Goal: Entertainment & Leisure: Consume media (video, audio)

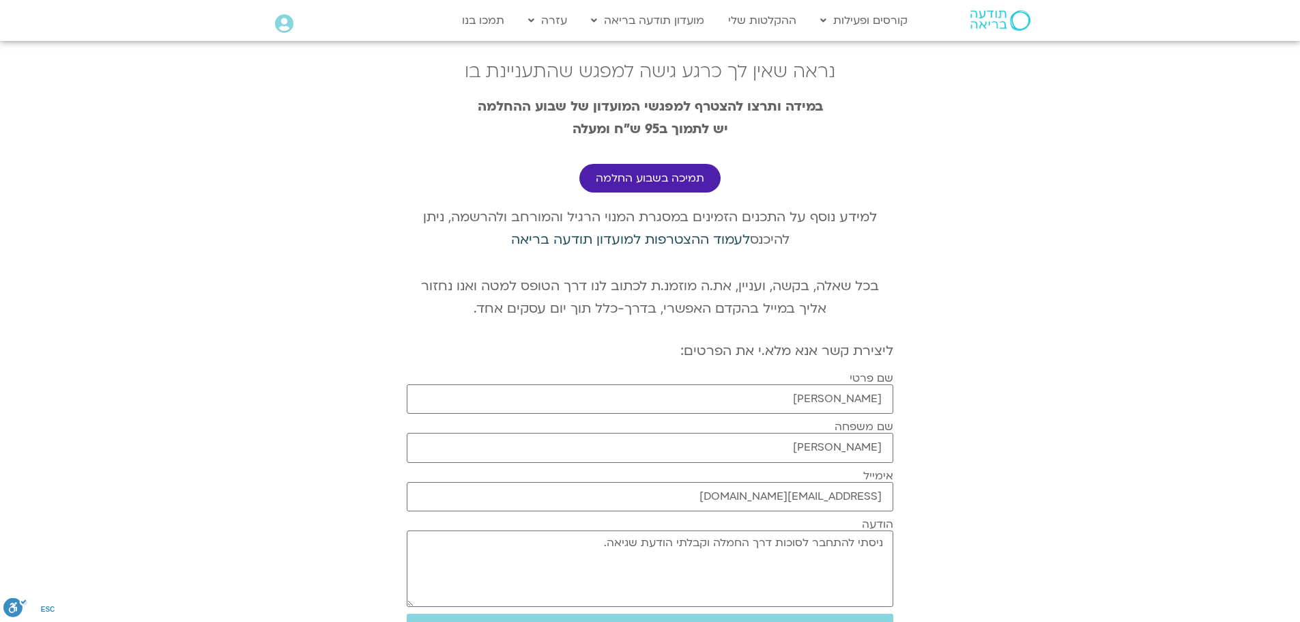
click at [530, 236] on link "לעמוד ההצטרפות למועדון תודעה בריאה" at bounding box center [630, 240] width 239 height 18
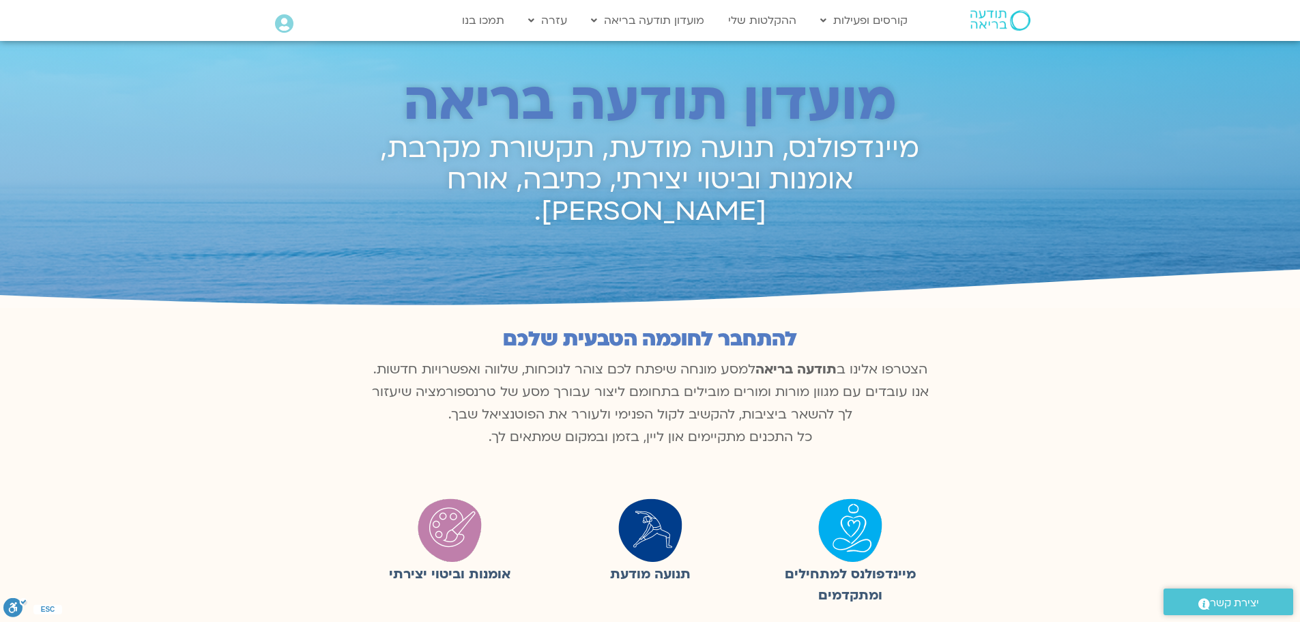
click at [1011, 14] on img at bounding box center [1000, 20] width 60 height 20
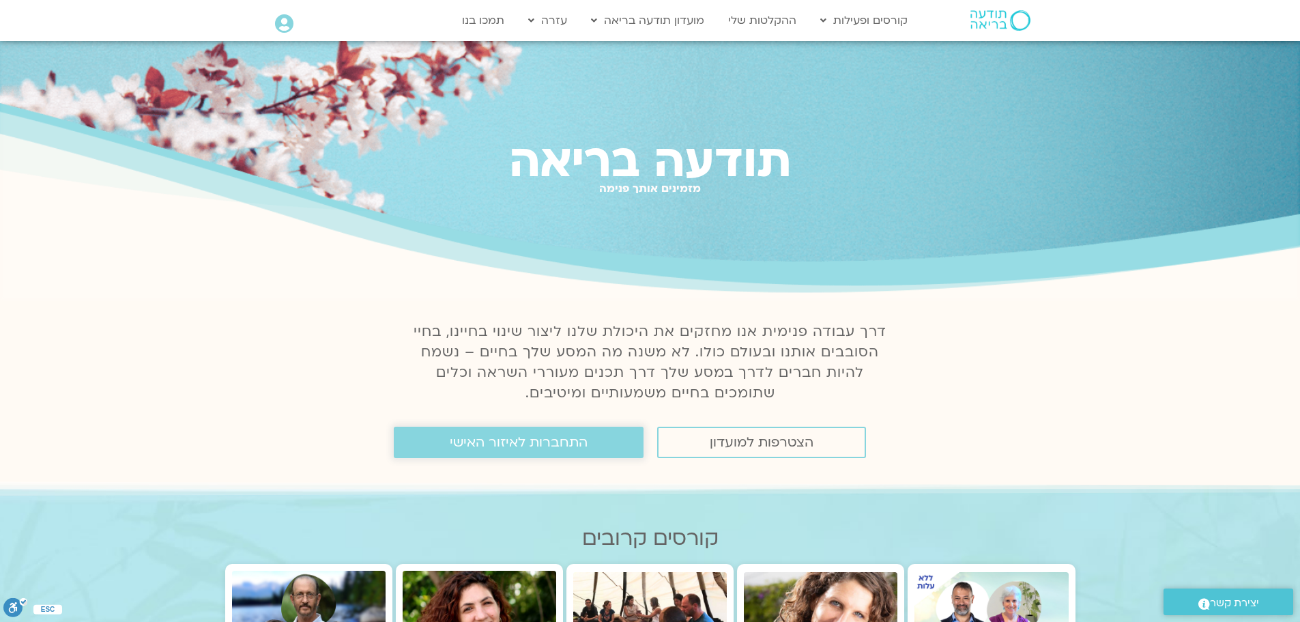
click at [565, 448] on span "התחברות לאיזור האישי" at bounding box center [519, 442] width 138 height 15
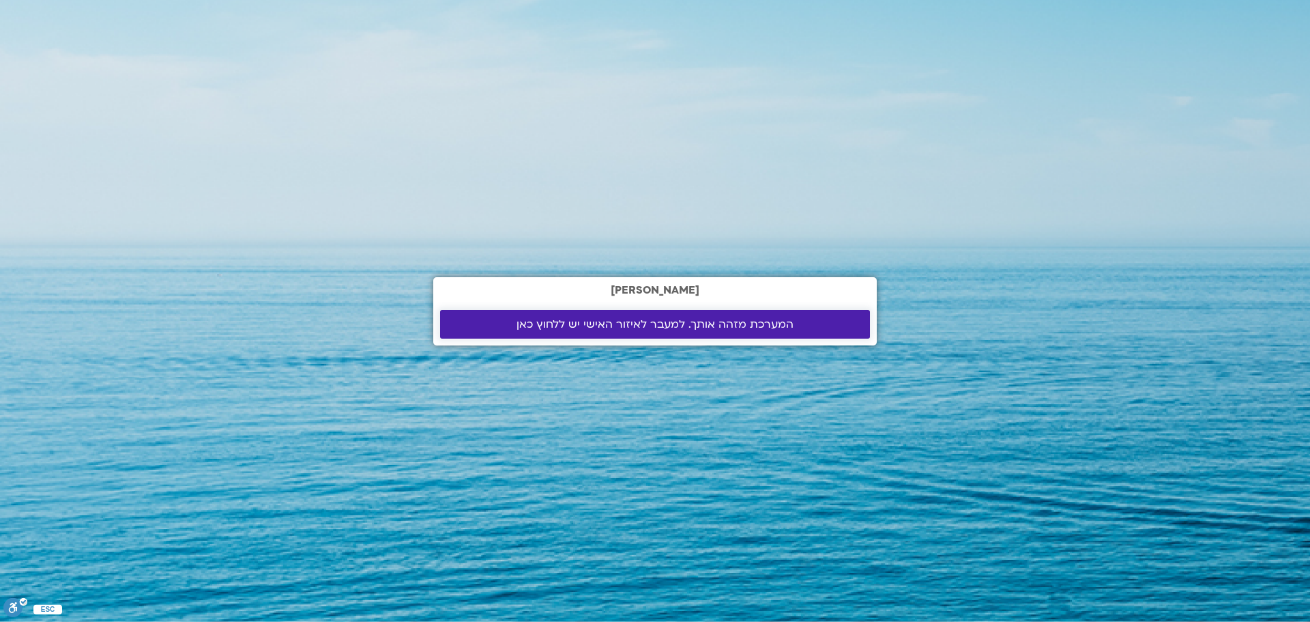
click at [635, 324] on span "המערכת מזהה אותך. למעבר לאיזור האישי יש ללחוץ כאן" at bounding box center [655, 324] width 277 height 12
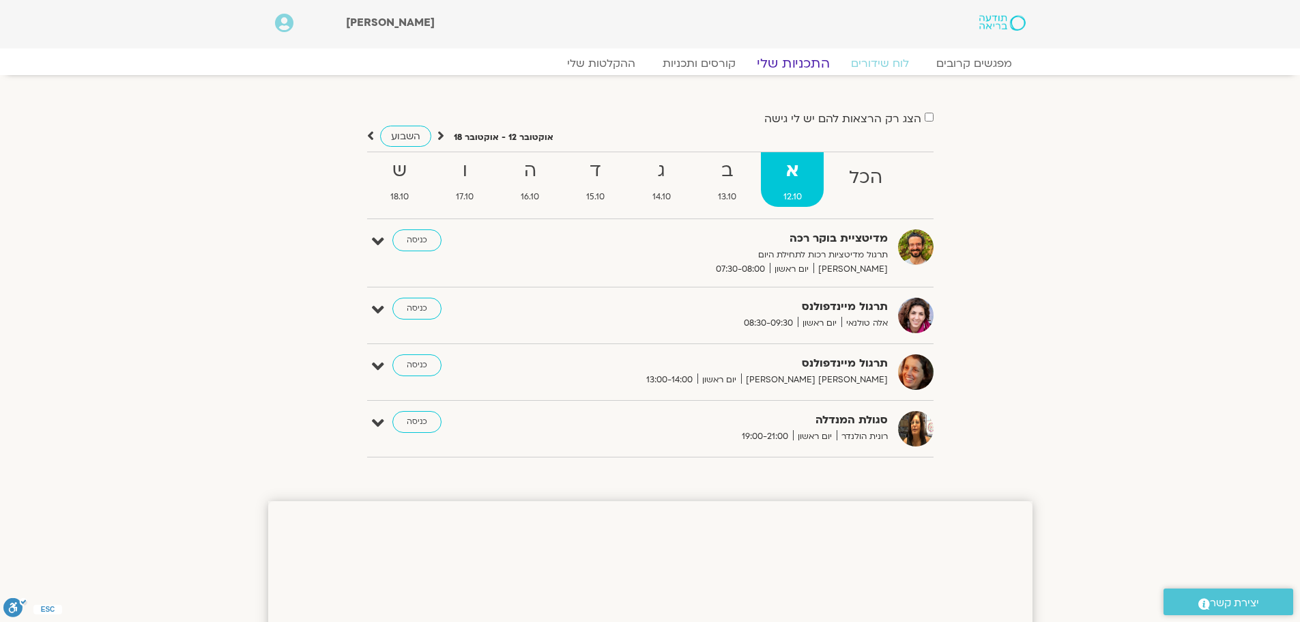
click at [783, 59] on link "התכניות שלי" at bounding box center [793, 63] width 106 height 16
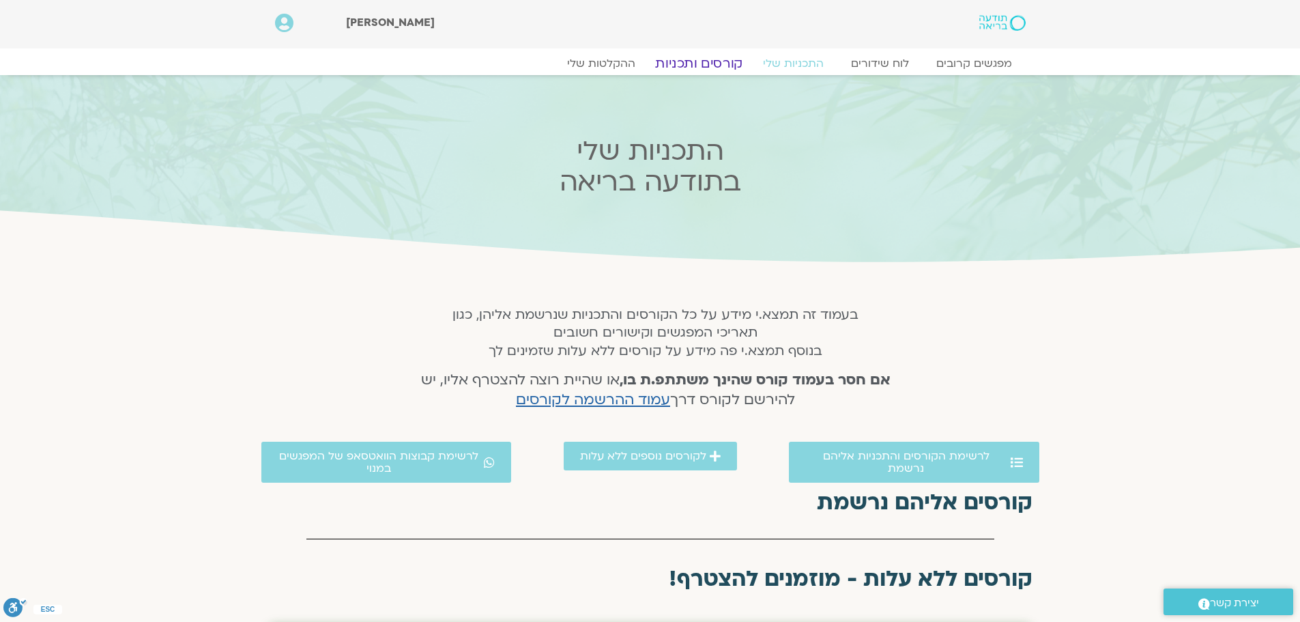
click at [697, 70] on link "קורסים ותכניות" at bounding box center [699, 63] width 120 height 16
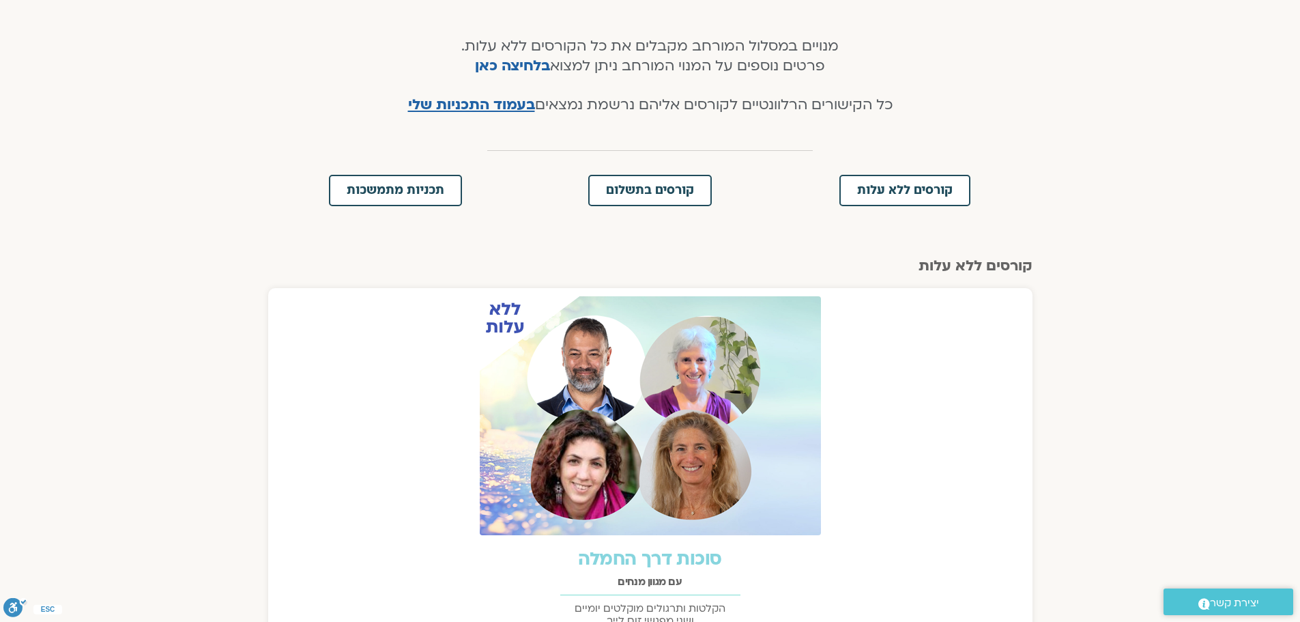
scroll to position [478, 0]
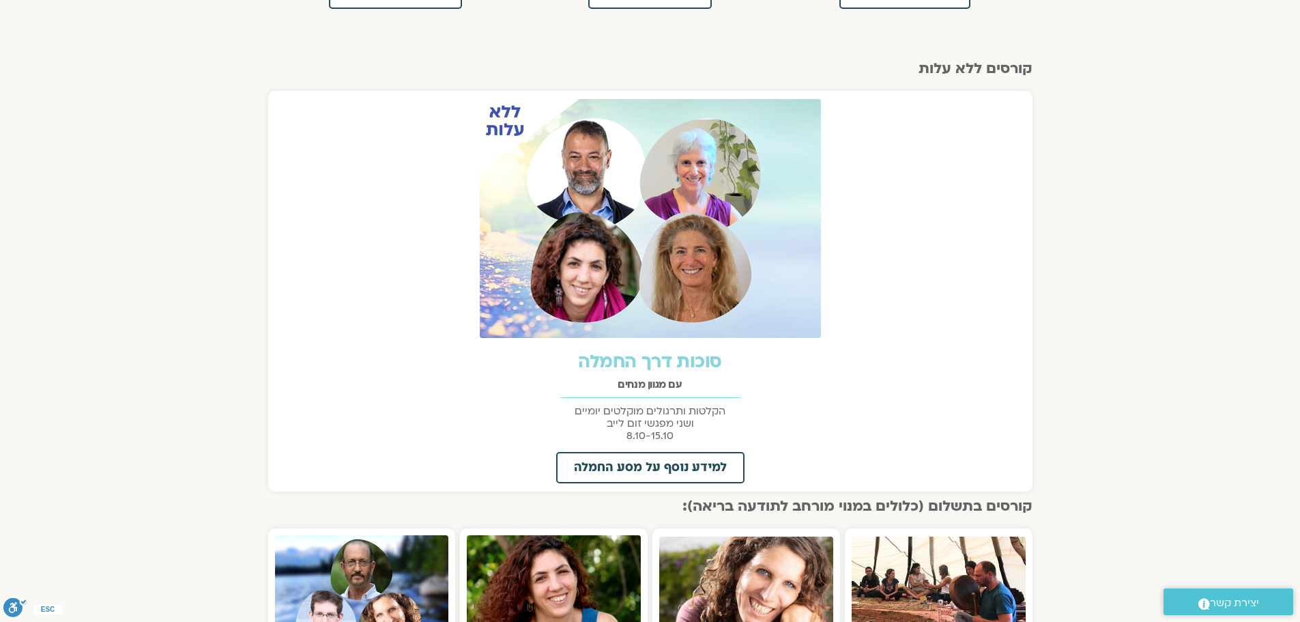
click at [632, 358] on link "סוכות דרך החמלה" at bounding box center [649, 361] width 143 height 25
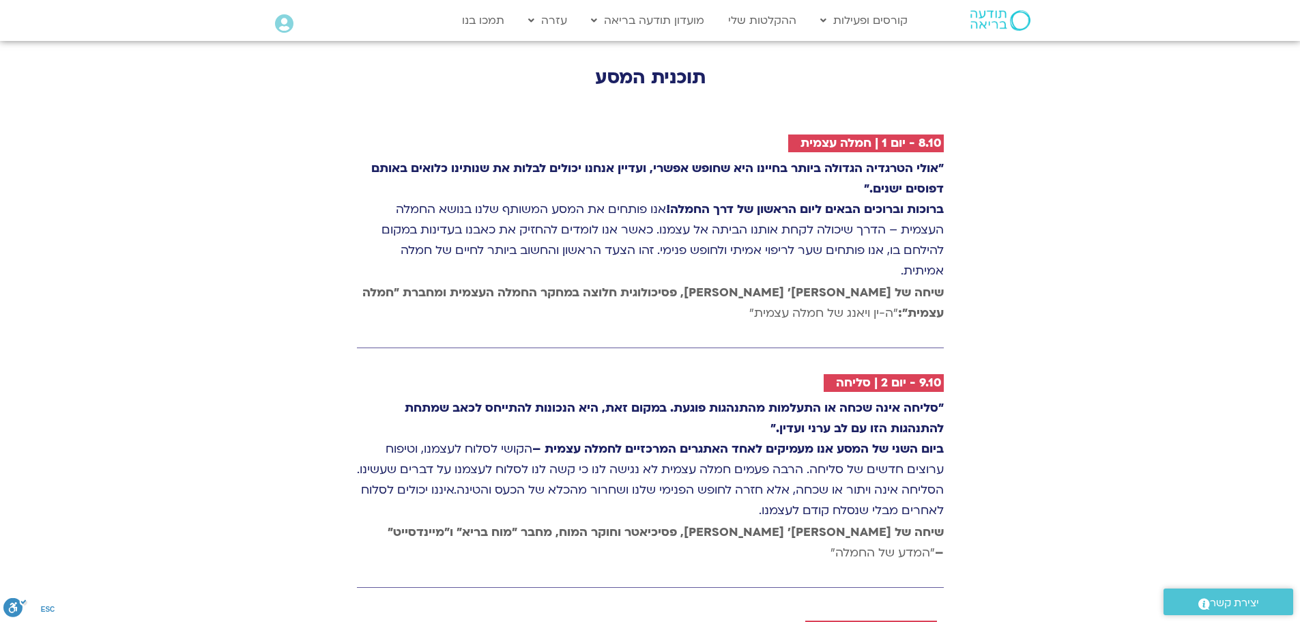
scroll to position [1979, 0]
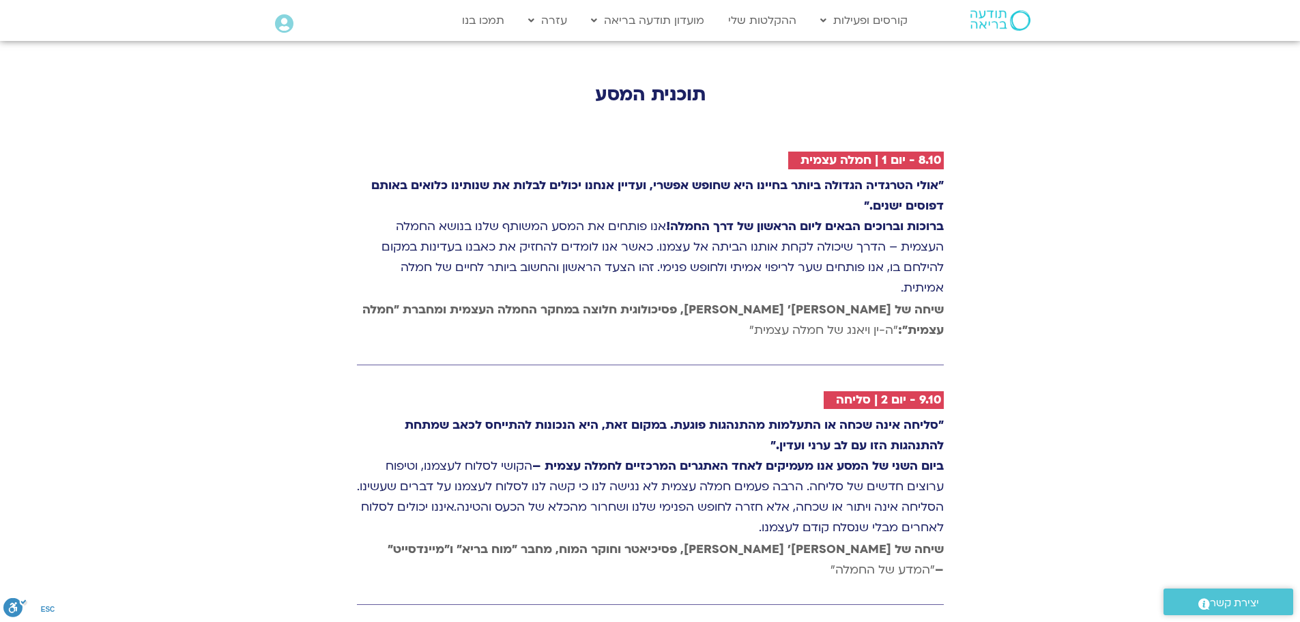
click at [729, 415] on p ""סליחה אינה שכחה או התעלמות מהתנהגות פוגעת. במקום זאת, היא הנכונות להתייחס לכאב…" at bounding box center [650, 476] width 587 height 123
click at [717, 458] on strong "ביום השני של המסע אנו מעמיקים לאחד האתגרים המרכזיים לחמלה עצמית –" at bounding box center [737, 466] width 411 height 16
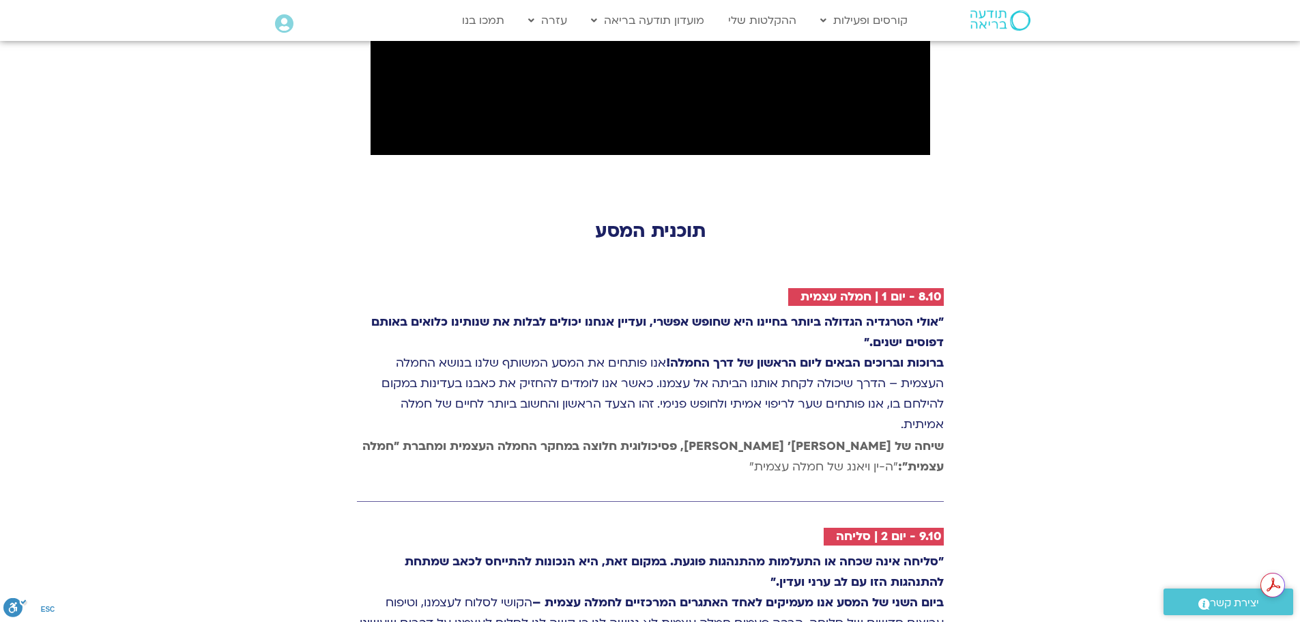
scroll to position [0, 0]
click at [871, 529] on h2 "9.10 - יום 2 | סליחה" at bounding box center [889, 536] width 106 height 14
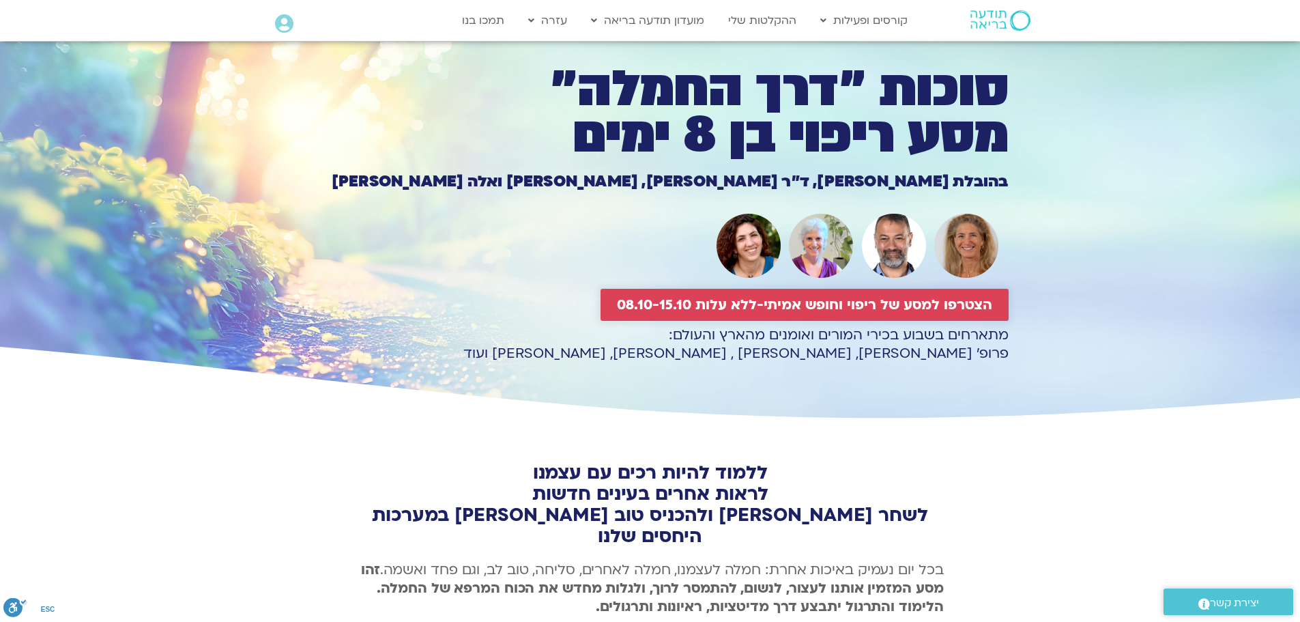
click at [798, 294] on link "הצטרפו למסע של ריפוי וחופש אמיתי-ללא עלות 08.10-15.10" at bounding box center [804, 305] width 408 height 32
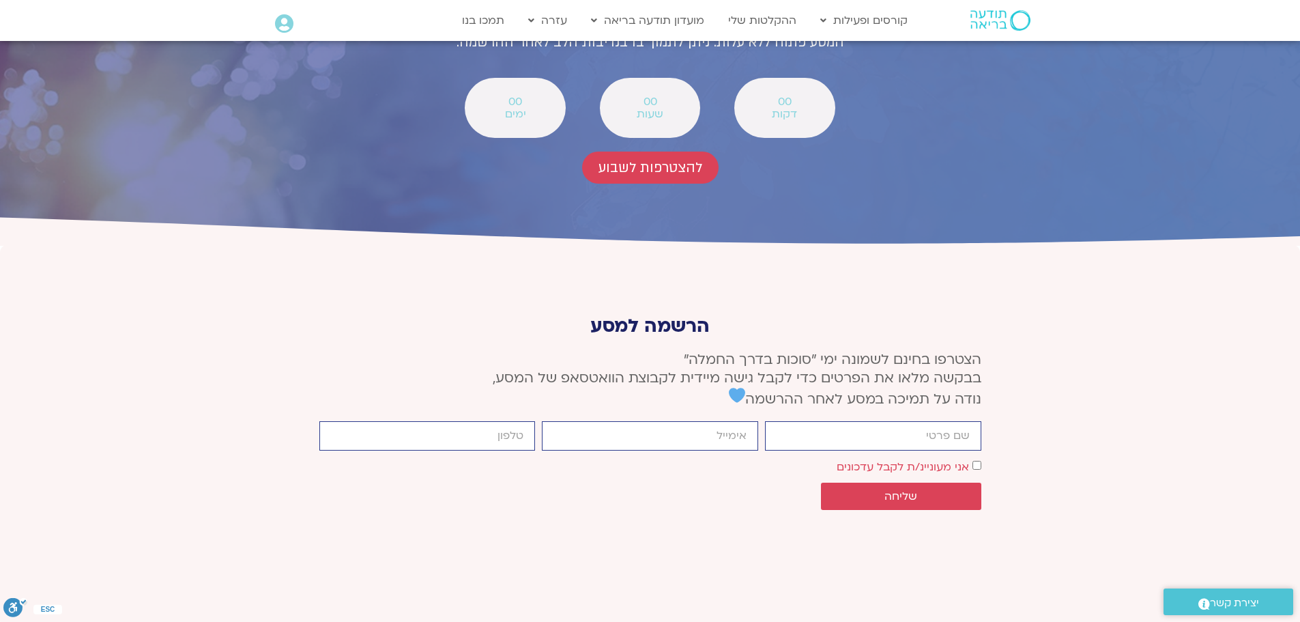
scroll to position [5026, 0]
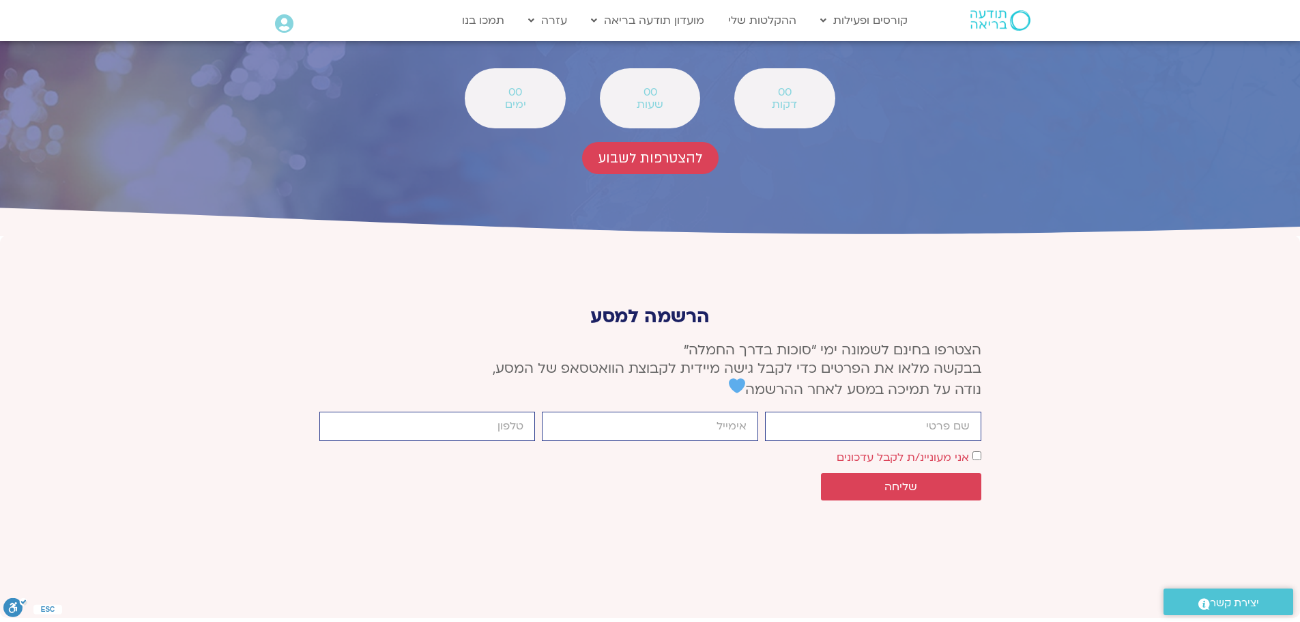
click at [283, 33] on icon at bounding box center [284, 23] width 18 height 19
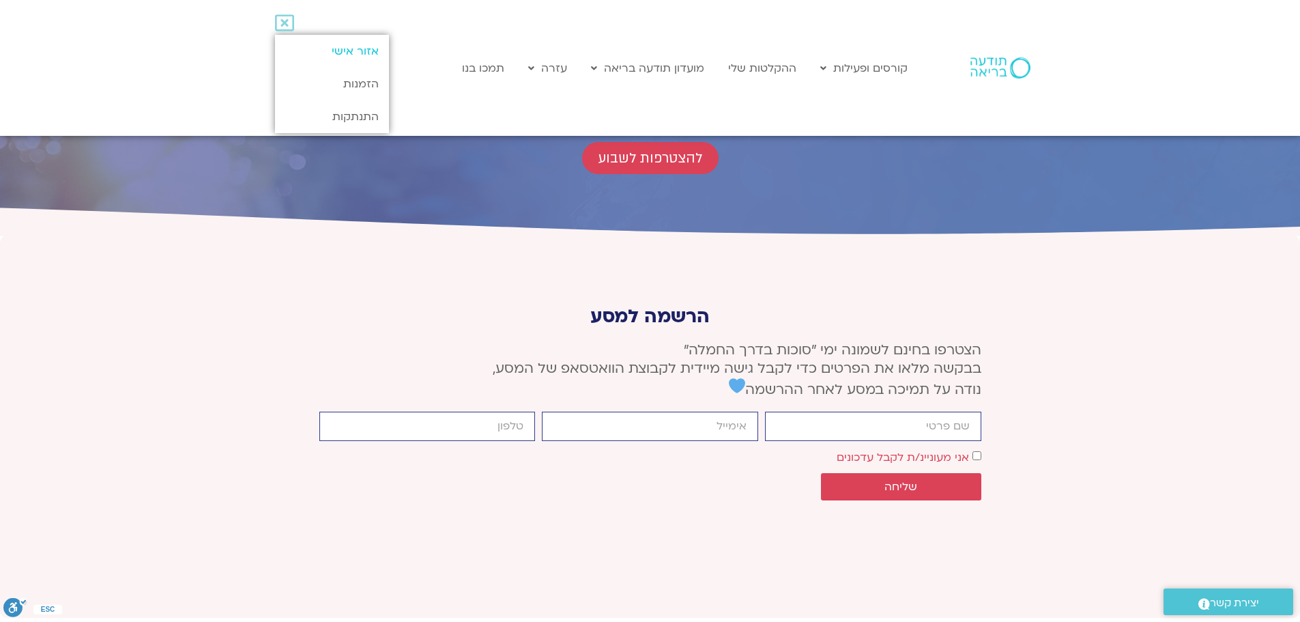
click at [328, 48] on link "אזור אישי" at bounding box center [332, 51] width 114 height 33
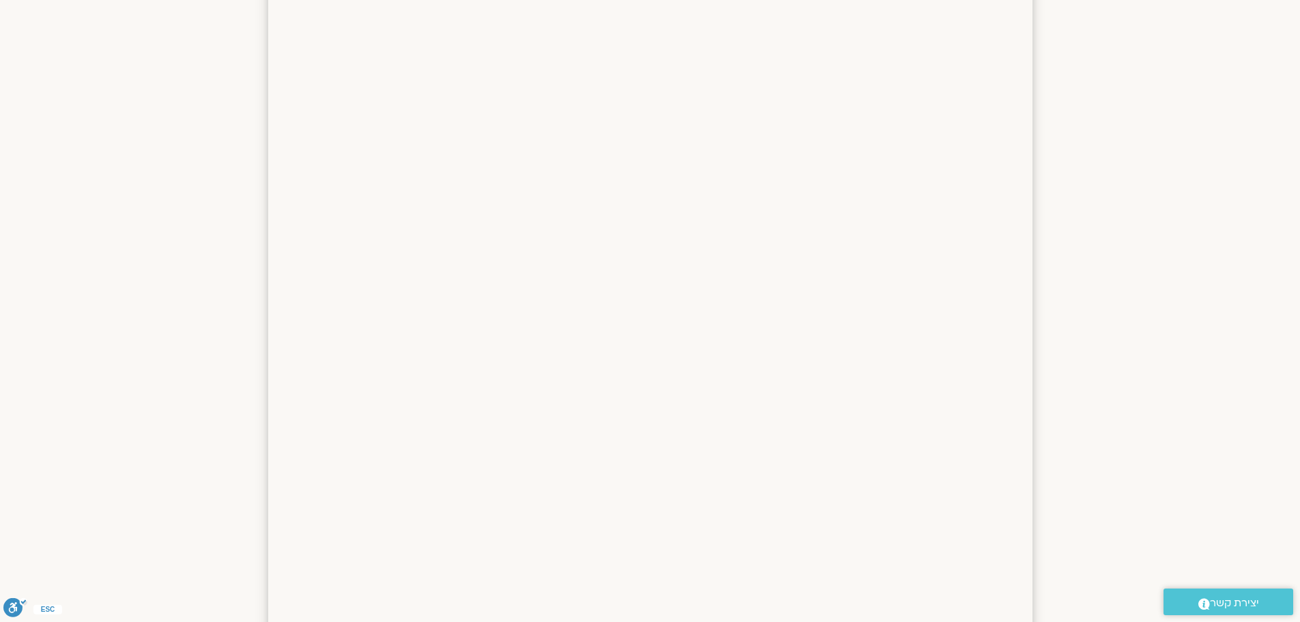
scroll to position [964, 0]
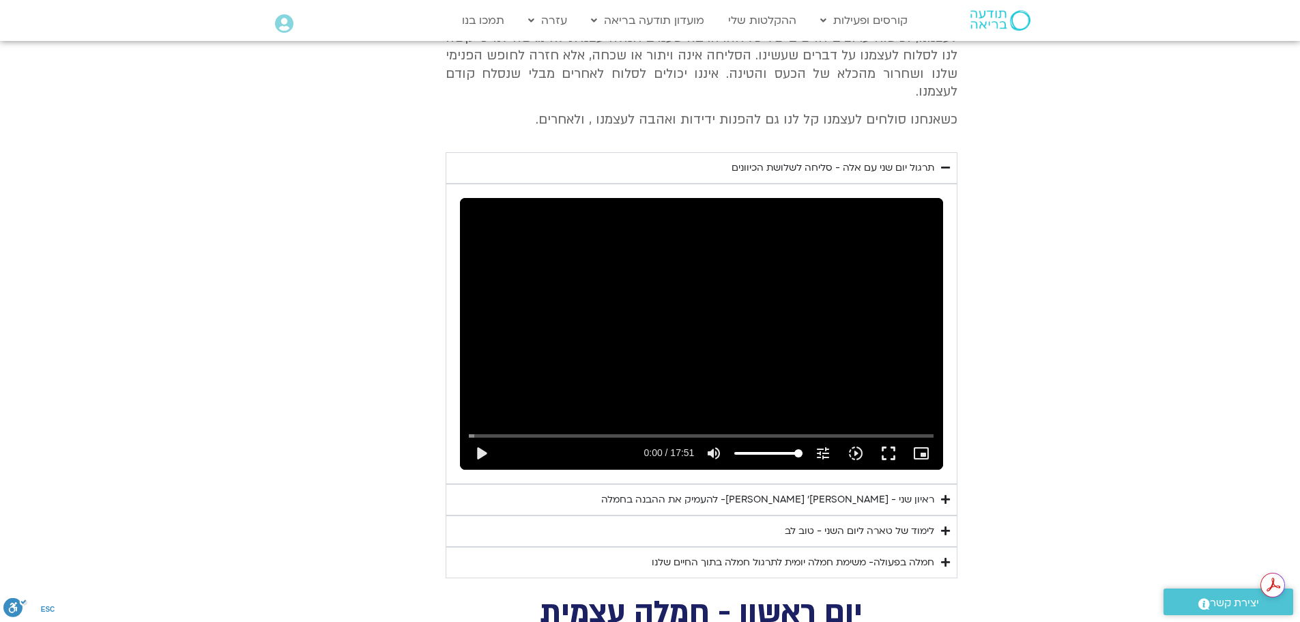
click at [948, 494] on icon "Accordion. Open links with Enter or Space, close with Escape, and navigate with…" at bounding box center [945, 499] width 9 height 10
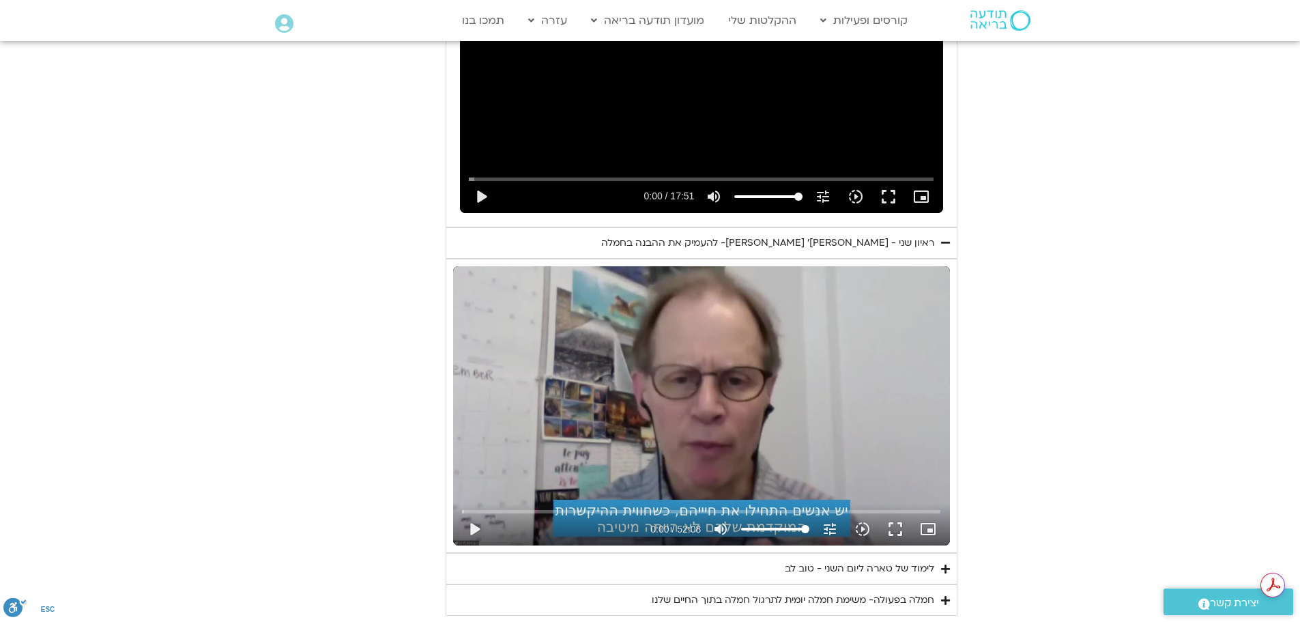
scroll to position [2729, 0]
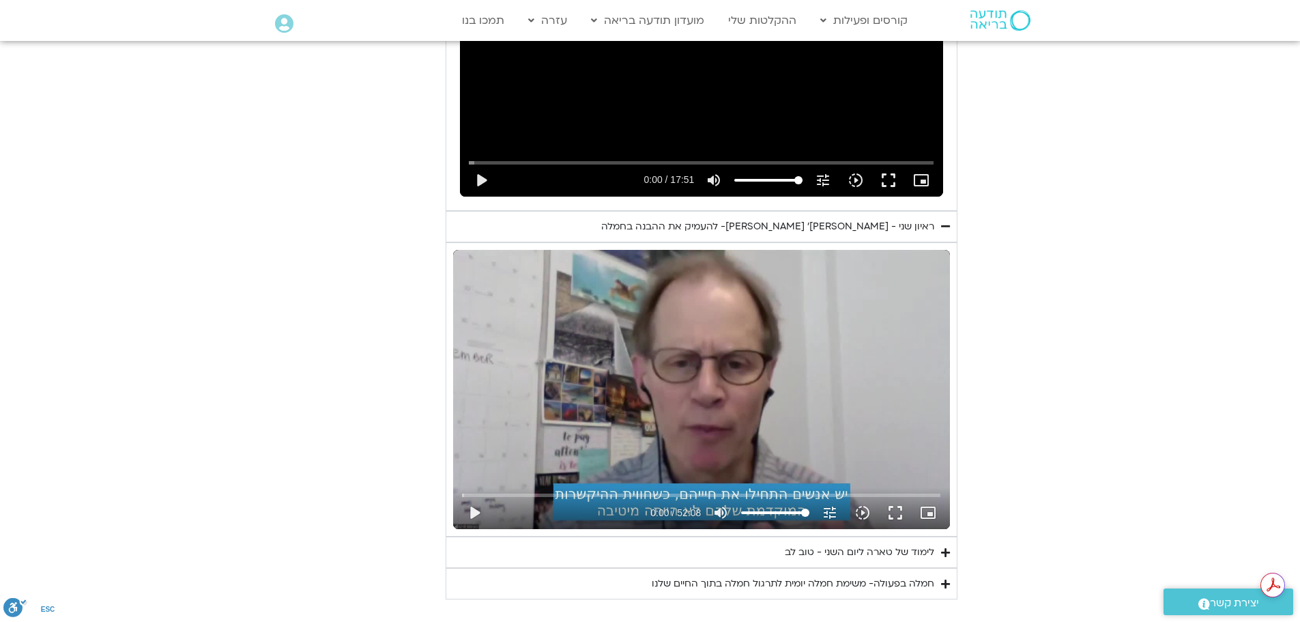
click at [942, 547] on icon "Accordion. Open links with Enter or Space, close with Escape, and navigate with…" at bounding box center [945, 552] width 9 height 10
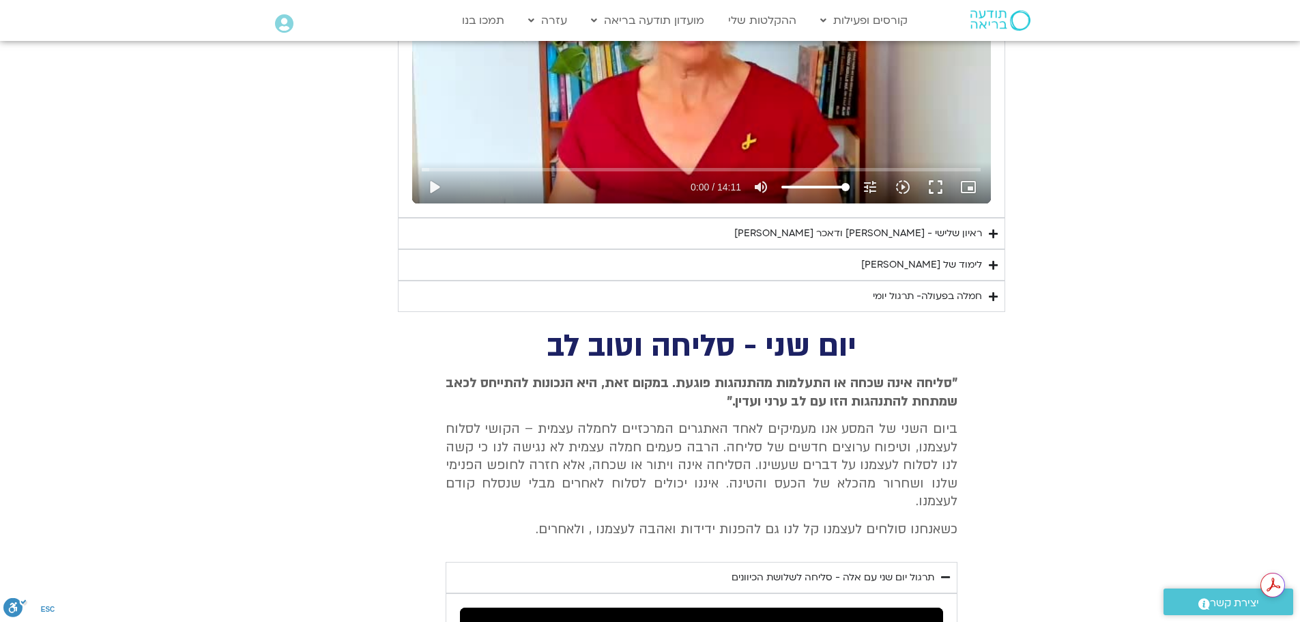
scroll to position [1910, 0]
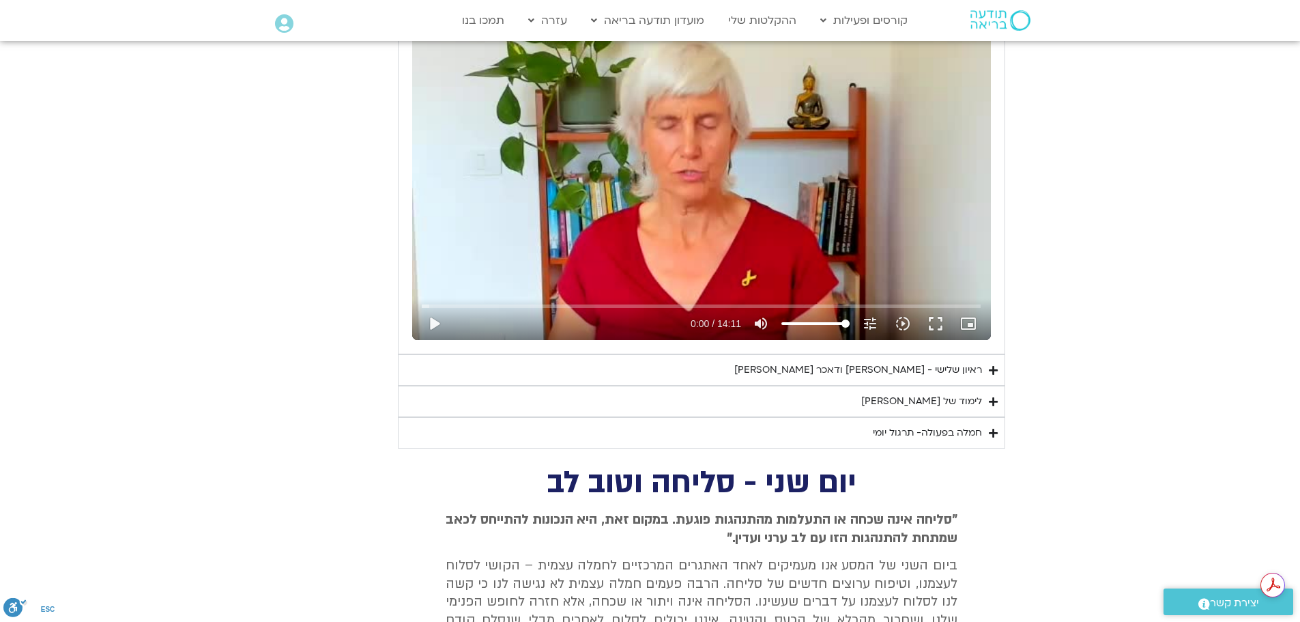
click at [994, 396] on icon "Accordion. Open links with Enter or Space, close with Escape, and navigate with…" at bounding box center [993, 401] width 9 height 10
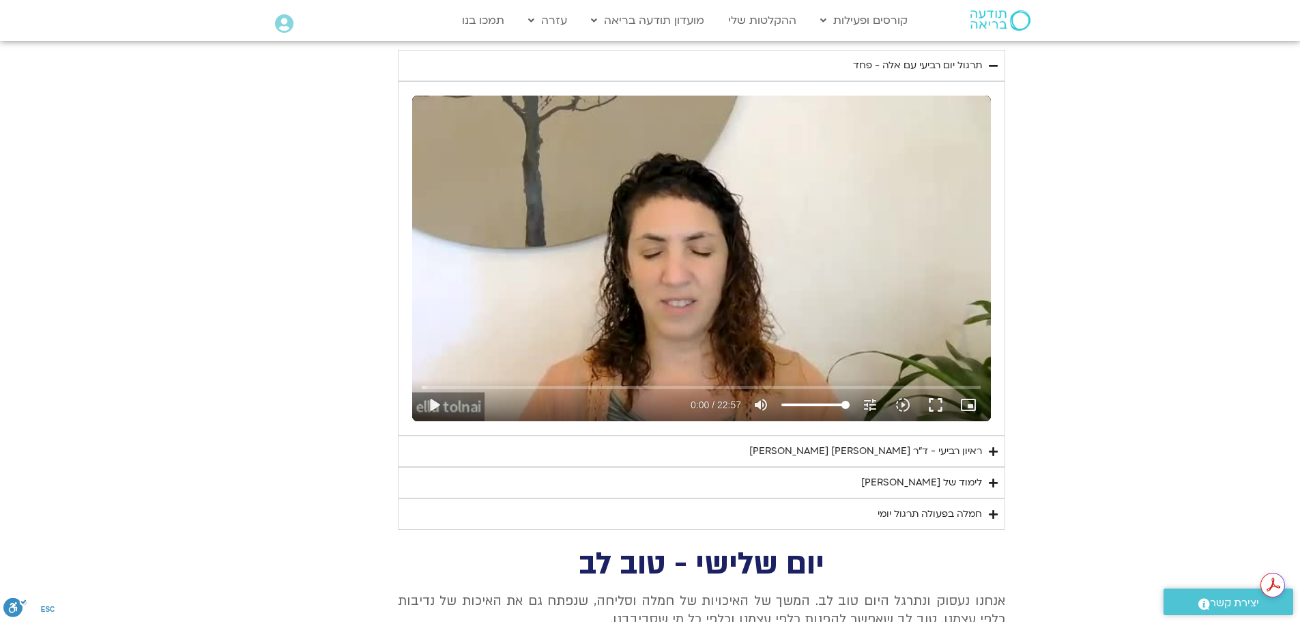
scroll to position [0, 0]
click at [989, 449] on icon "Accordion. Open links with Enter or Space, close with Escape, and navigate with…" at bounding box center [993, 451] width 9 height 10
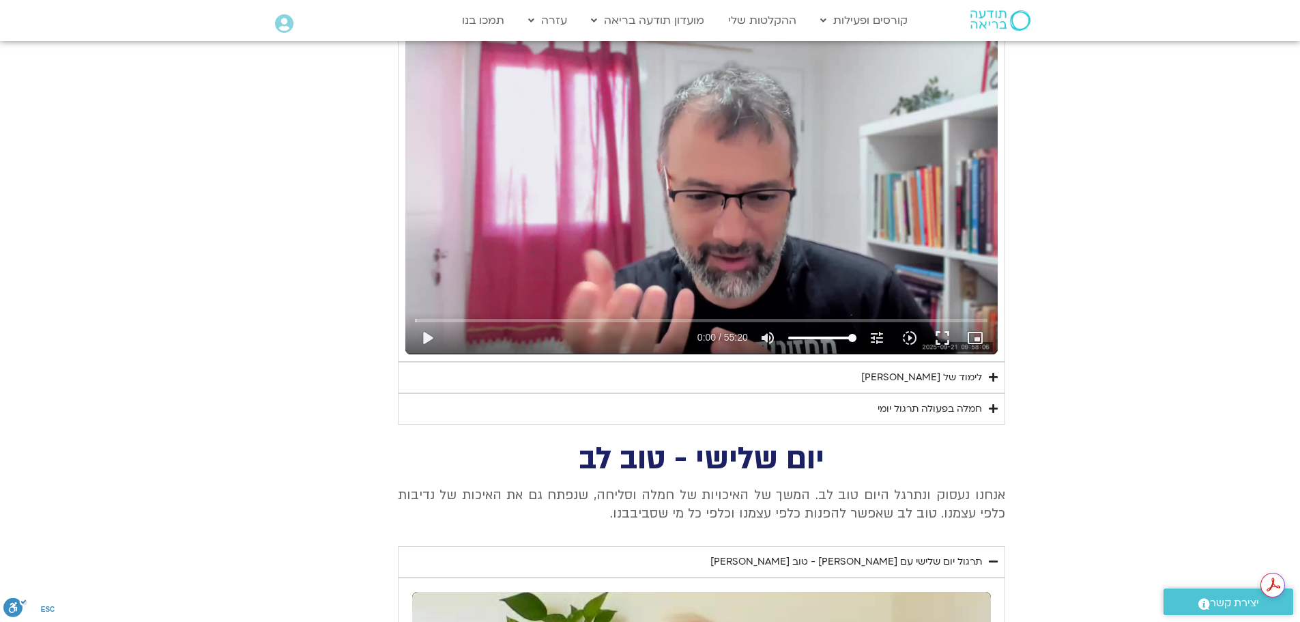
scroll to position [1706, 0]
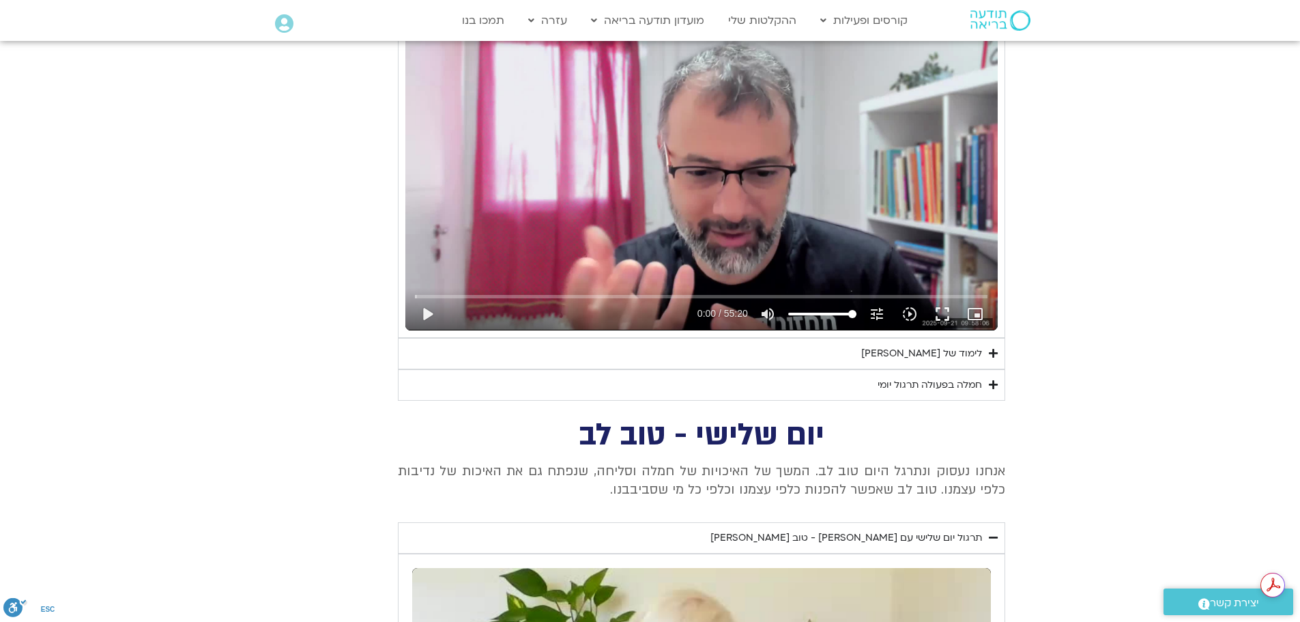
click at [981, 351] on div "לימוד של [PERSON_NAME]" at bounding box center [921, 353] width 121 height 16
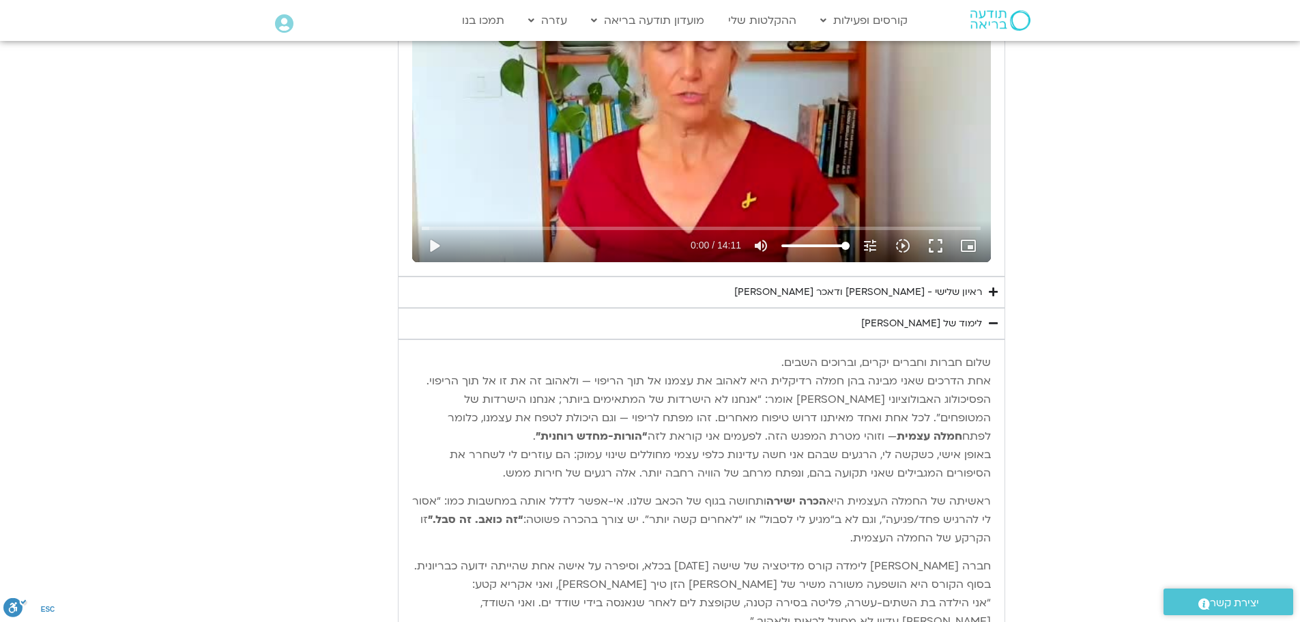
scroll to position [3412, 0]
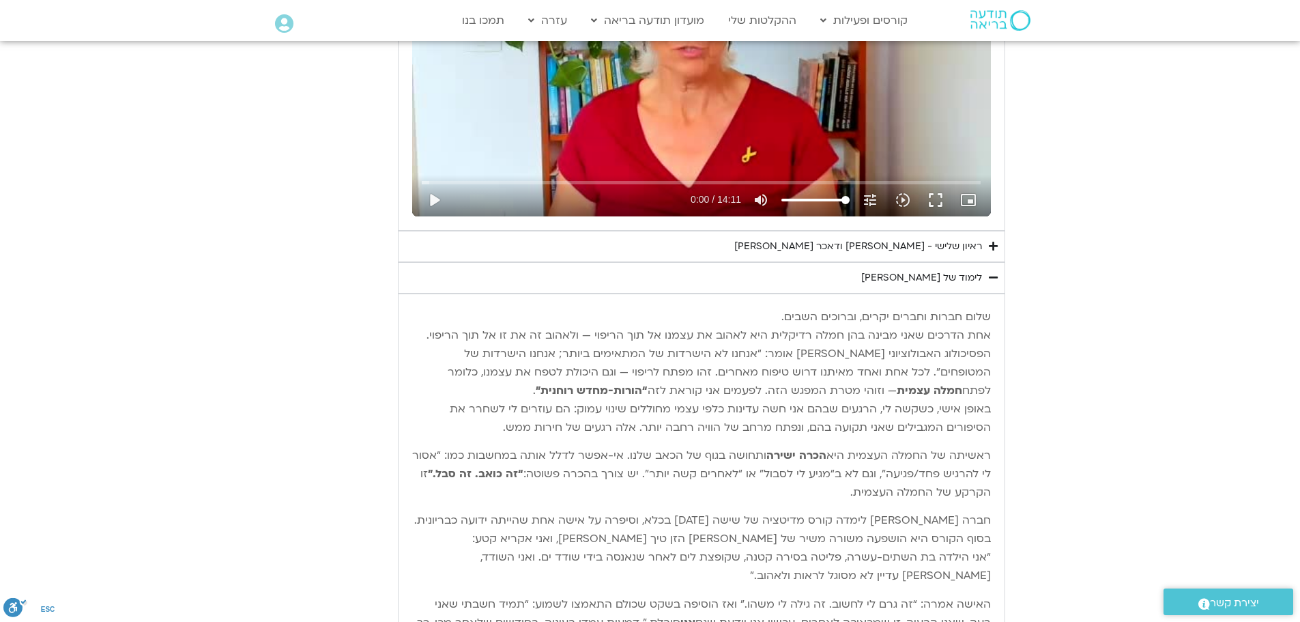
click at [987, 231] on summary "ראיון שלישי - [PERSON_NAME] ודאכר [PERSON_NAME]" at bounding box center [701, 246] width 607 height 31
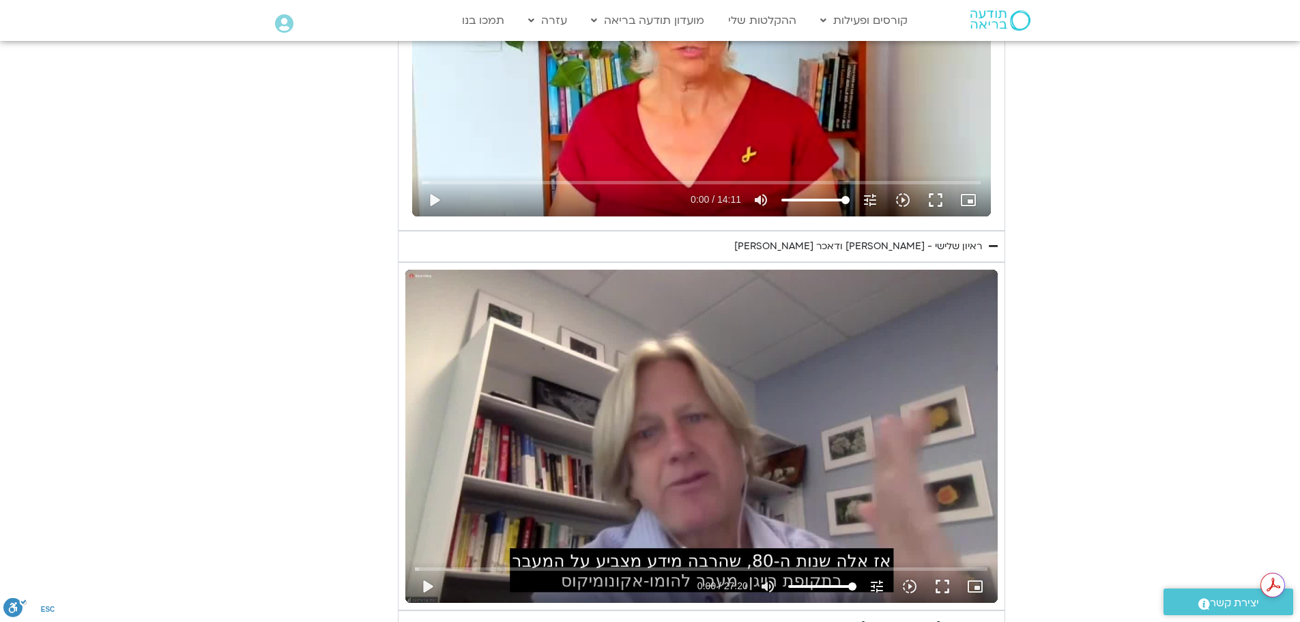
scroll to position [0, 0]
click at [422, 570] on button "play_arrow" at bounding box center [427, 586] width 33 height 33
click at [425, 570] on button "pause" at bounding box center [427, 586] width 33 height 33
click at [424, 570] on button "play_arrow" at bounding box center [427, 586] width 33 height 33
click at [424, 570] on button "pause" at bounding box center [427, 586] width 33 height 33
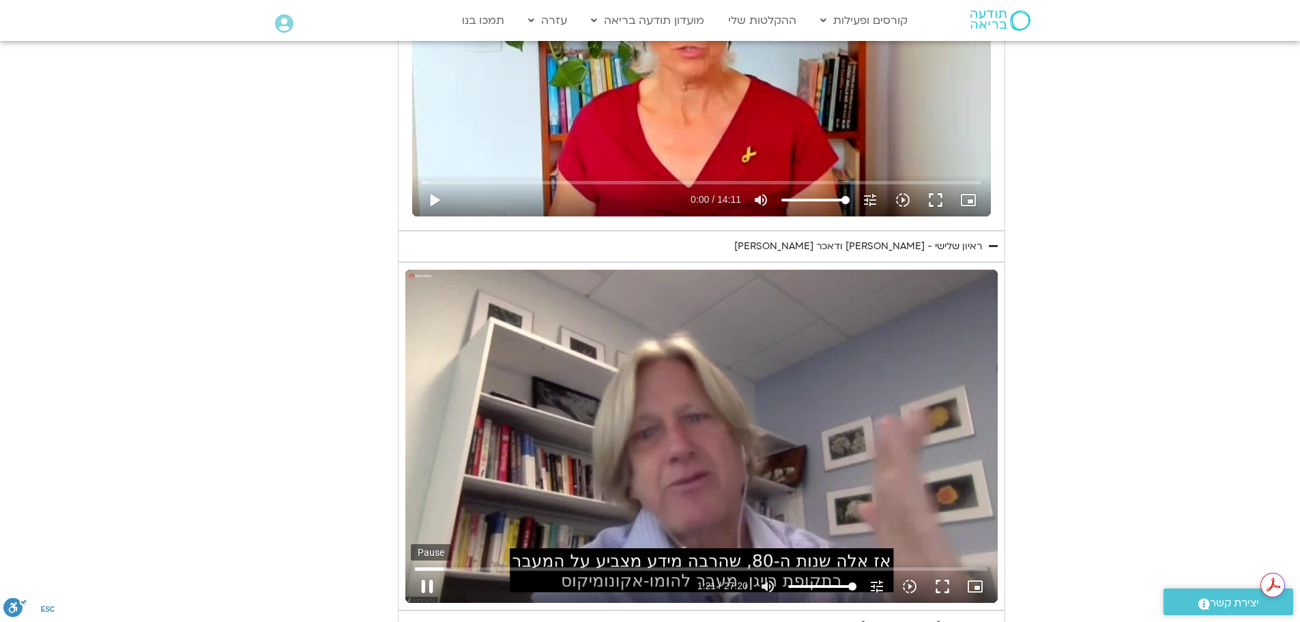
type input "81.999181"
